Goal: Transaction & Acquisition: Purchase product/service

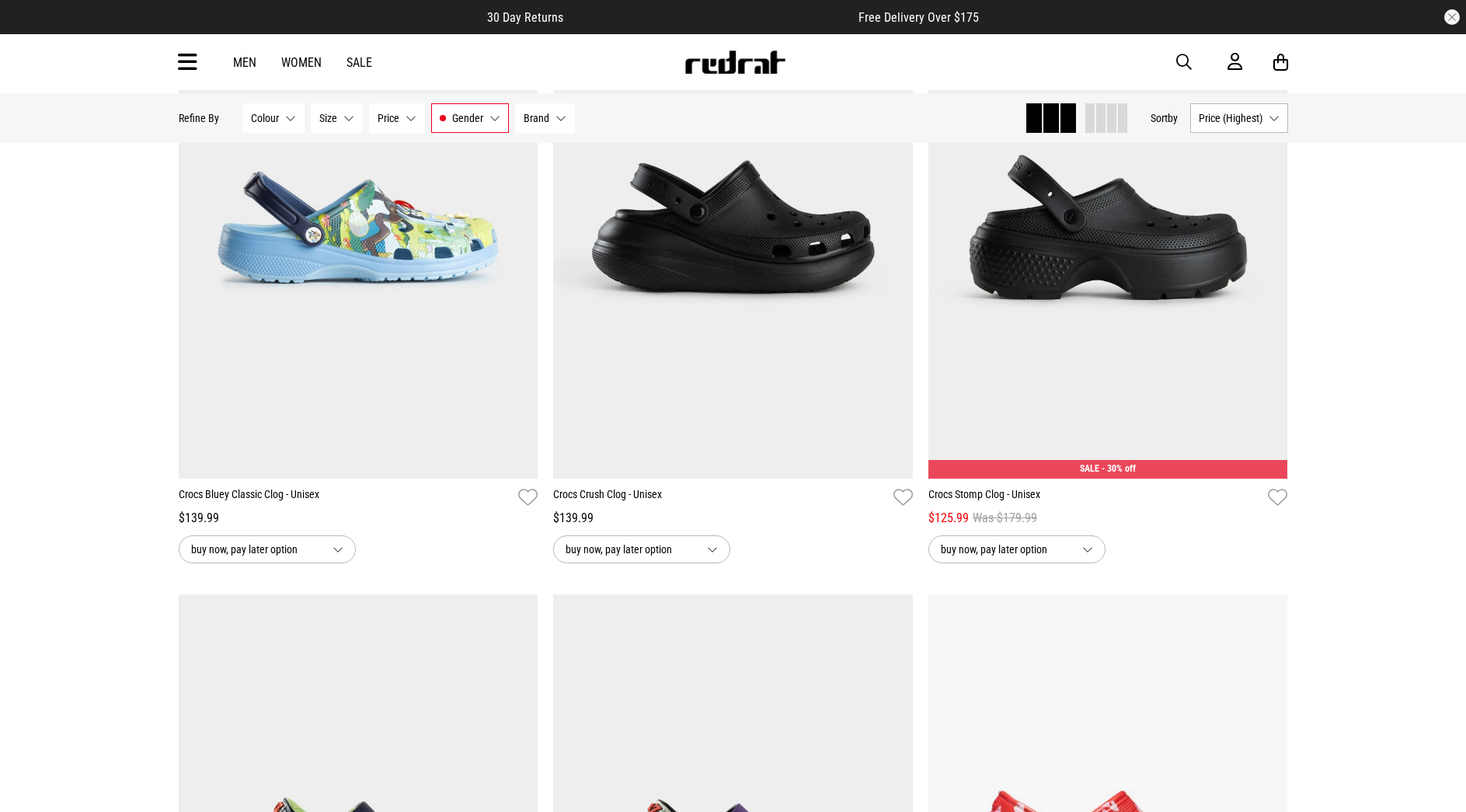
scroll to position [847, 0]
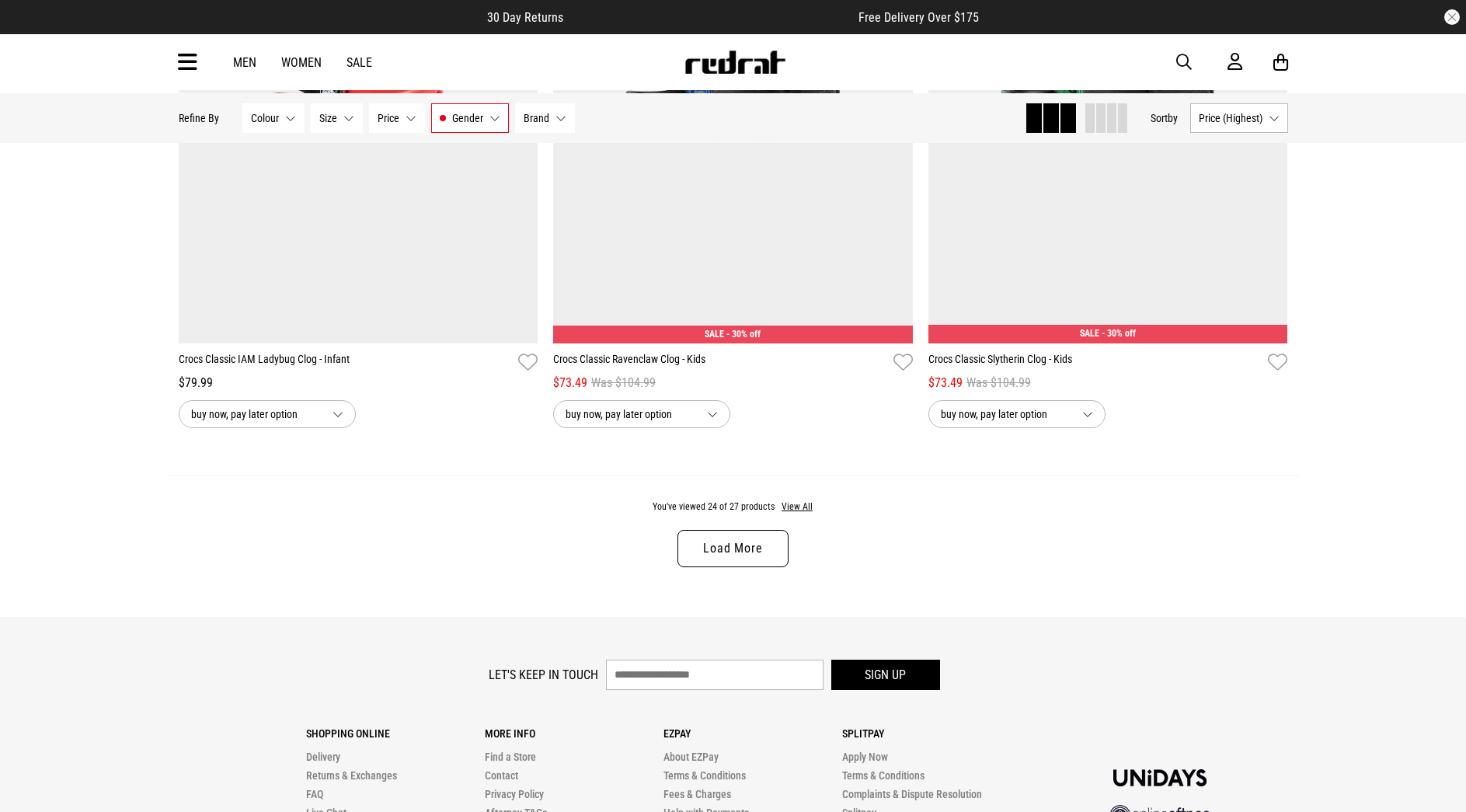
click at [715, 567] on link "Load More" at bounding box center [733, 549] width 111 height 37
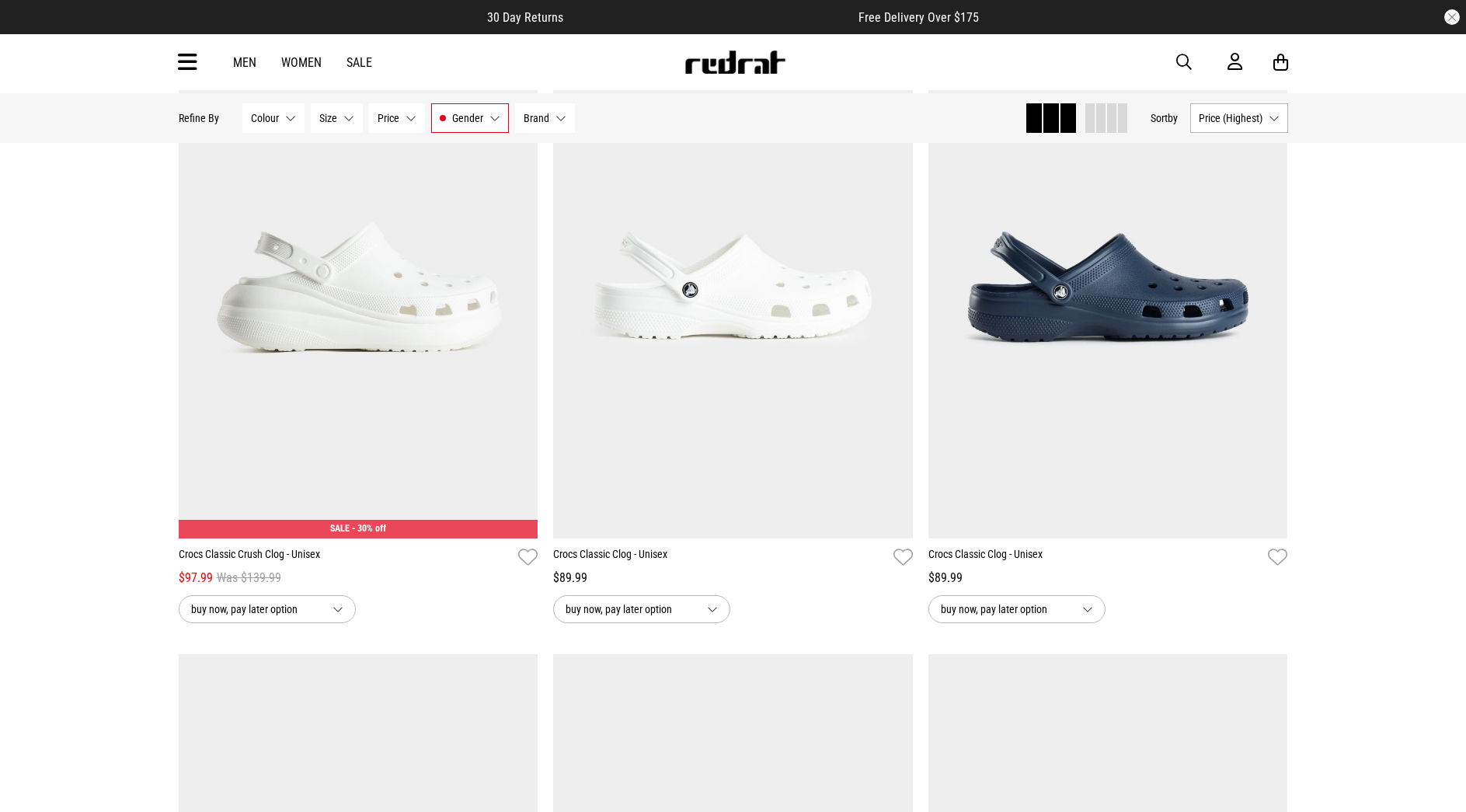
scroll to position [3943, 0]
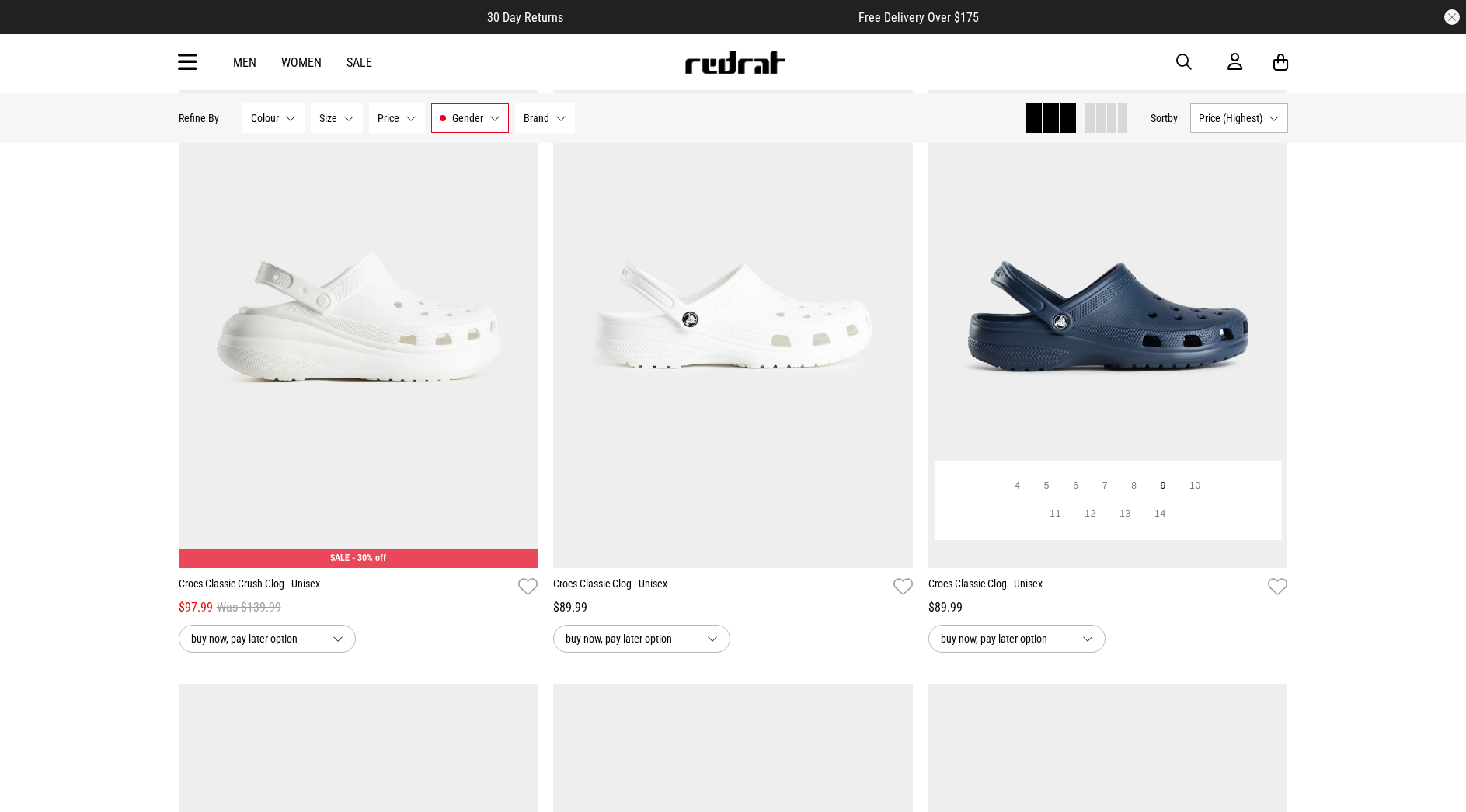
click at [1077, 416] on img at bounding box center [1108, 315] width 359 height 503
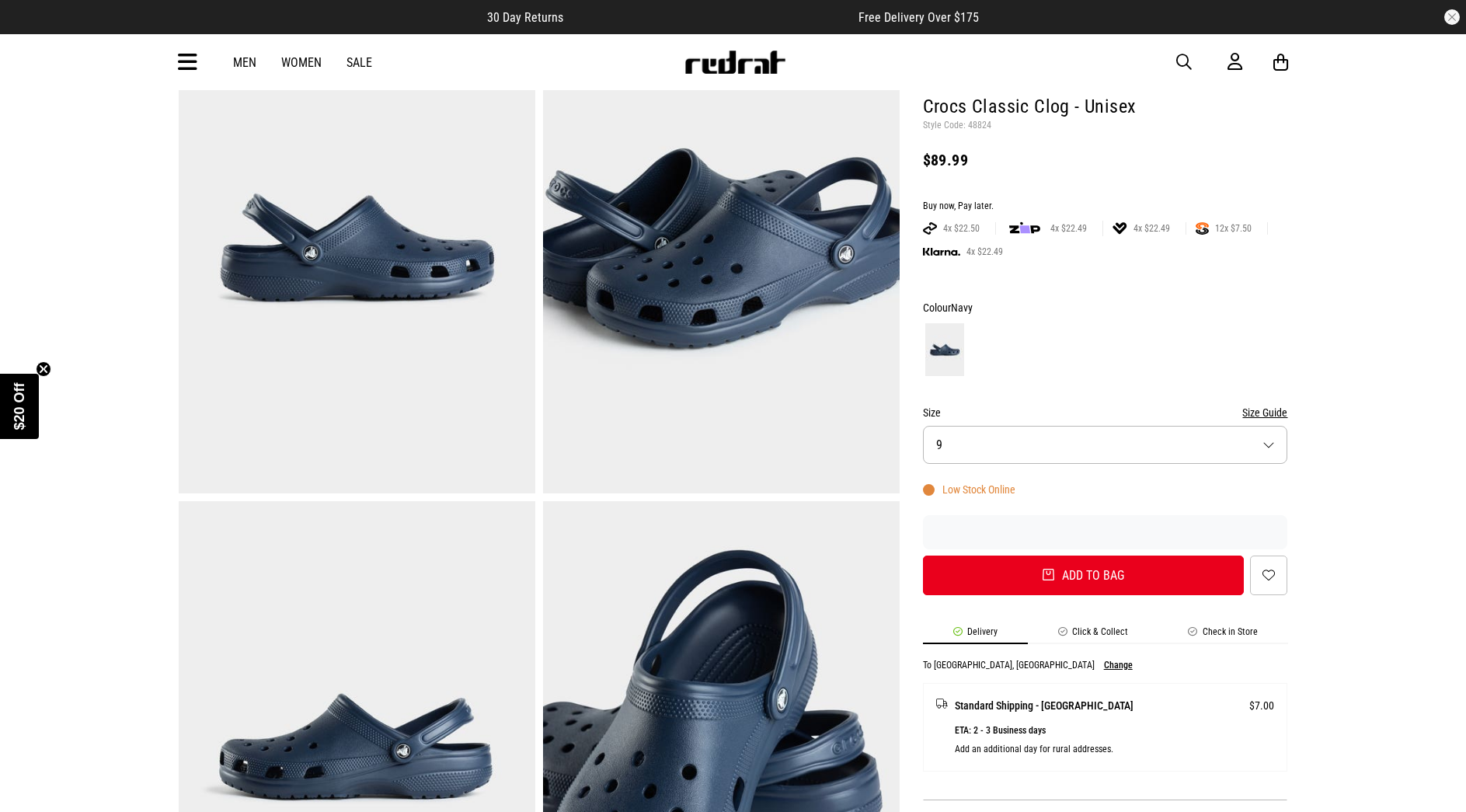
scroll to position [166, 0]
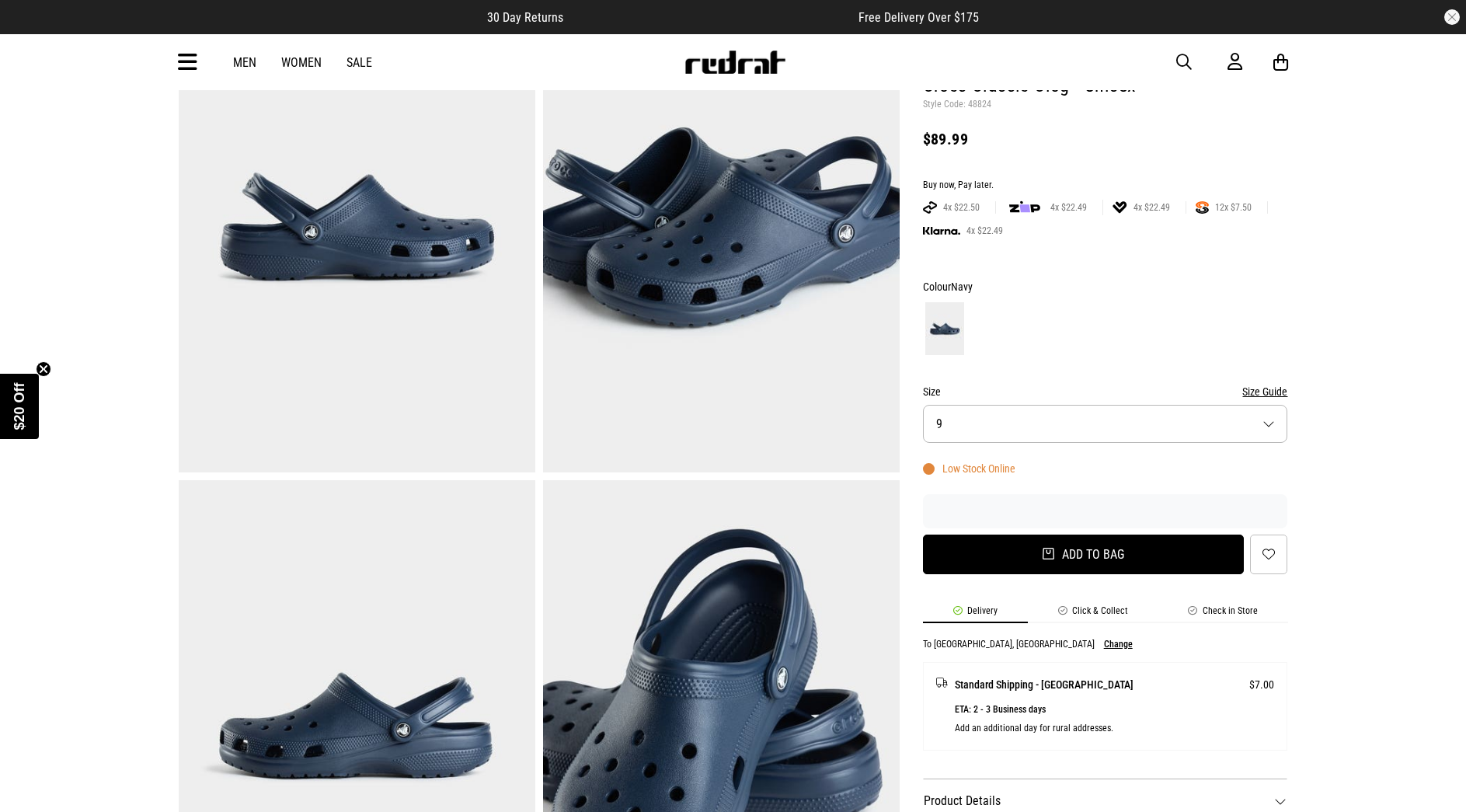
click at [1030, 562] on button "Add to bag" at bounding box center [1084, 554] width 322 height 40
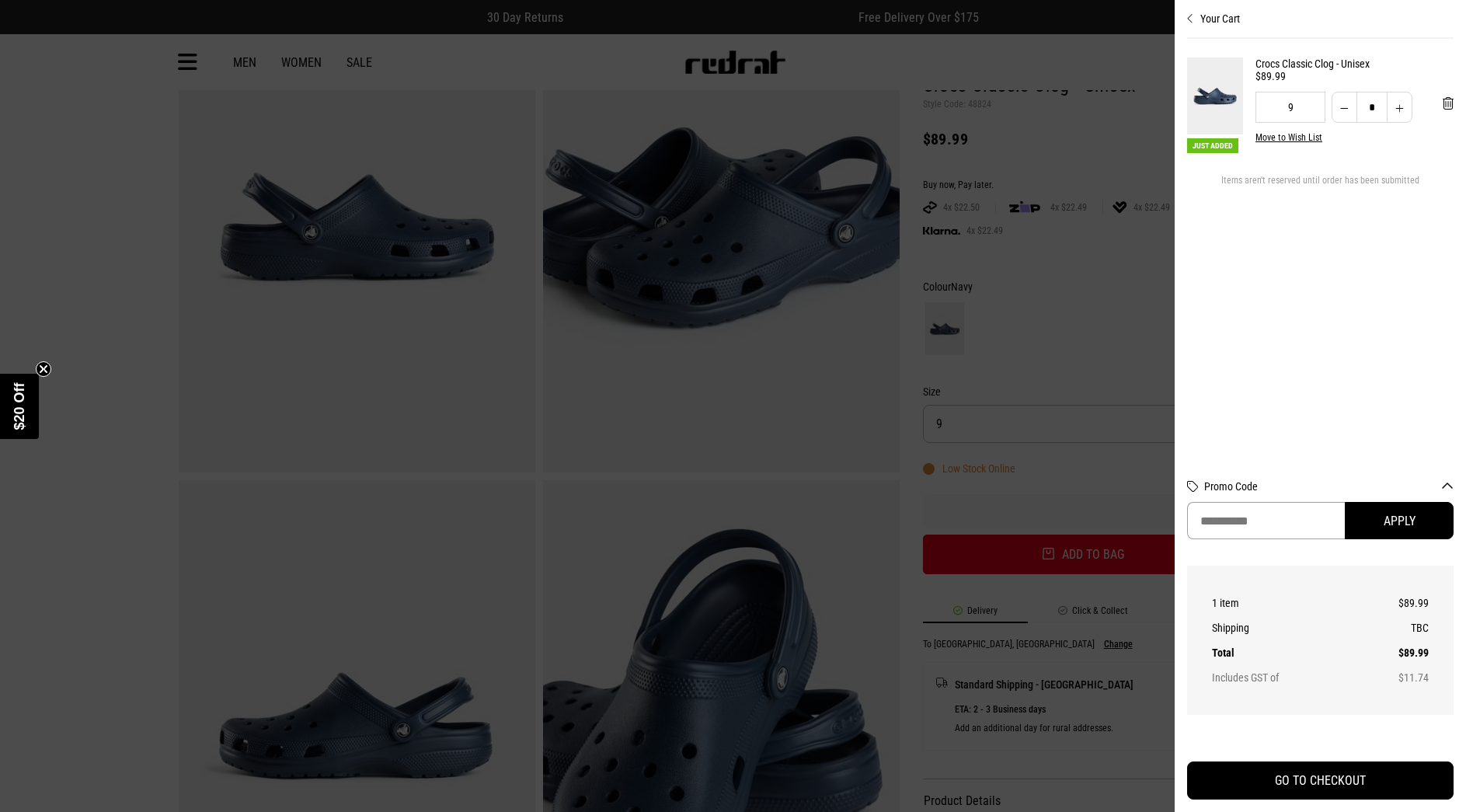
drag, startPoint x: 1282, startPoint y: 516, endPoint x: 1272, endPoint y: 520, distance: 10.8
click at [1276, 519] on input "Promo Code" at bounding box center [1266, 520] width 158 height 37
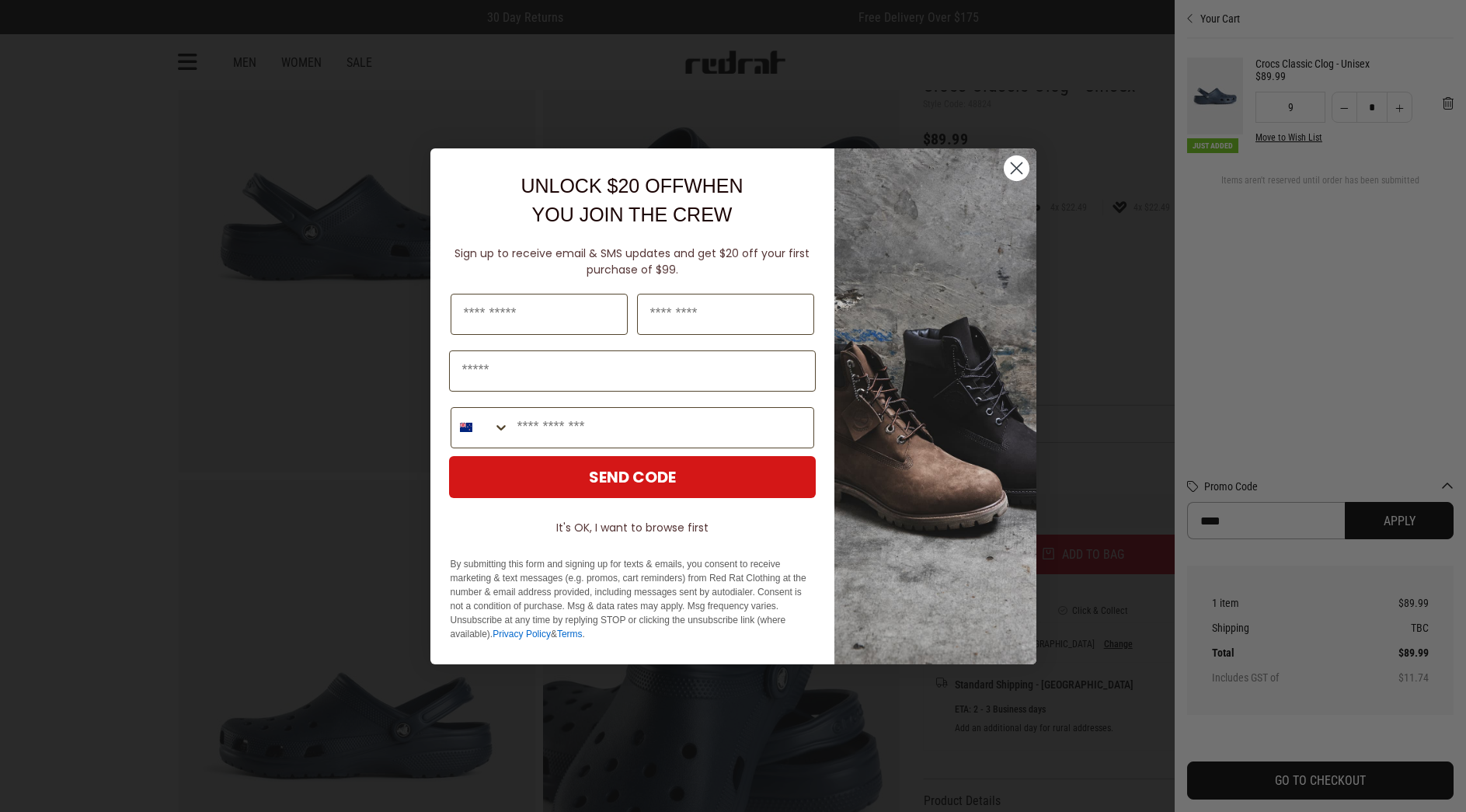
type input "****"
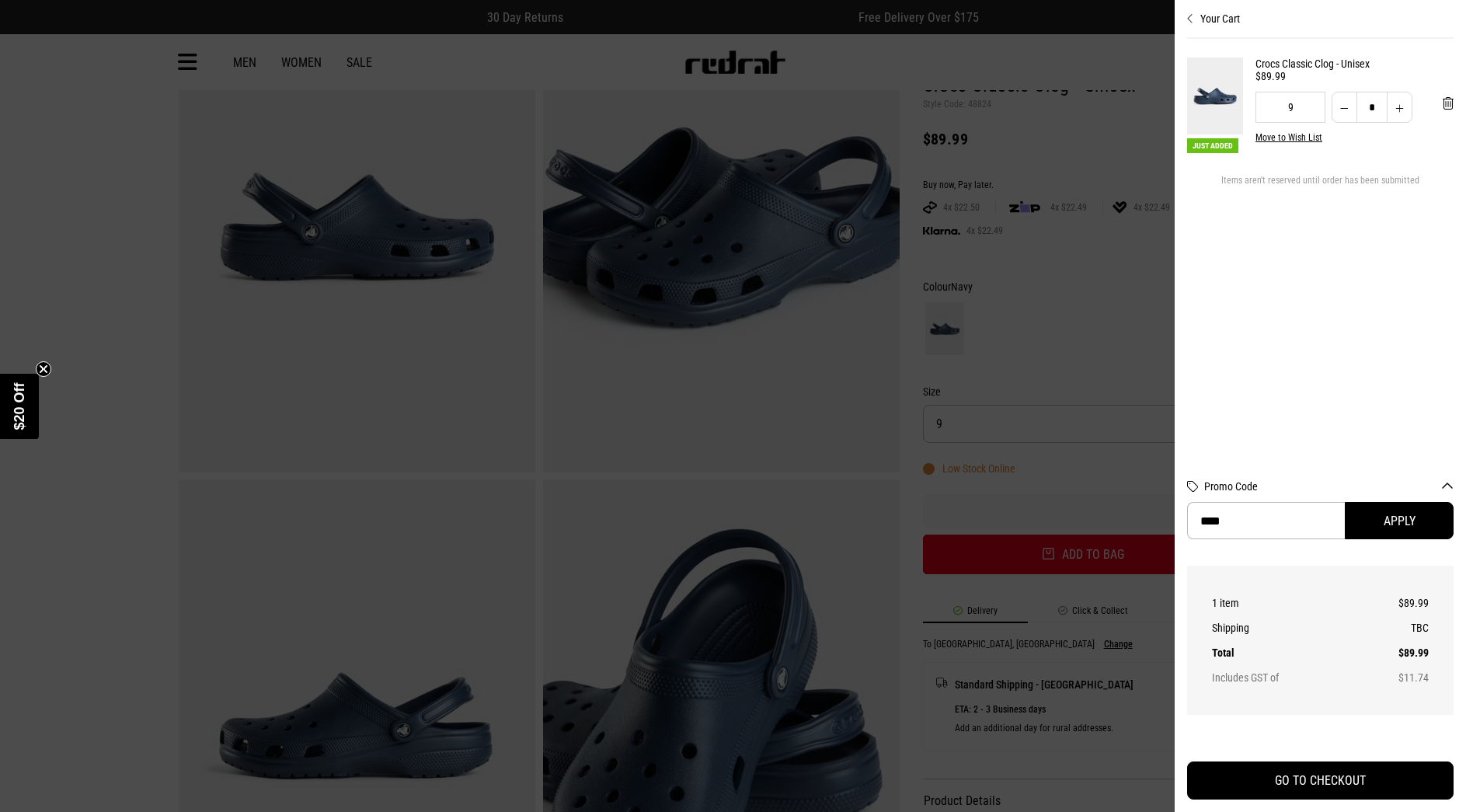
click at [1190, 16] on icon "Close cart preview" at bounding box center [1190, 18] width 7 height 12
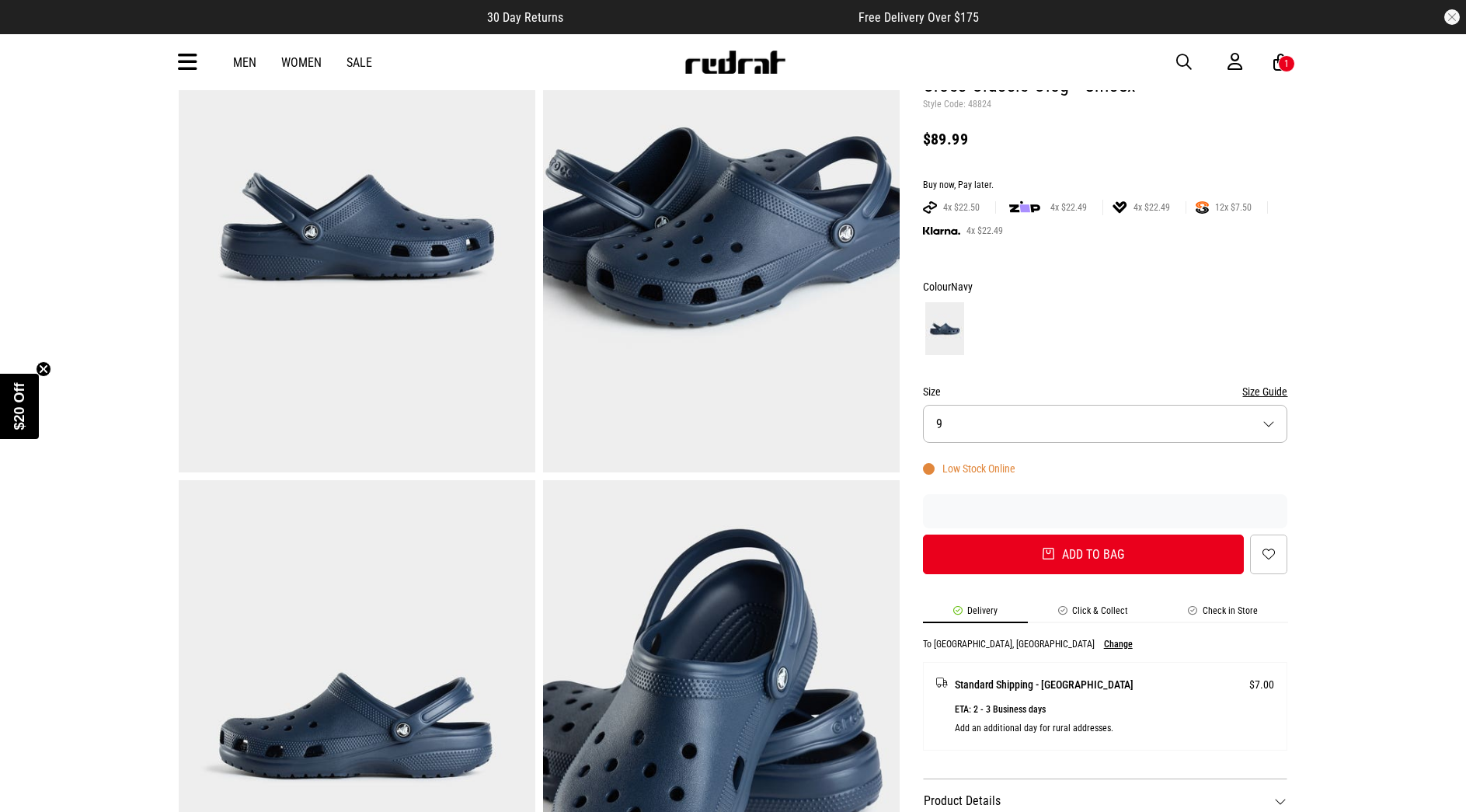
scroll to position [0, 0]
